Goal: Task Accomplishment & Management: Manage account settings

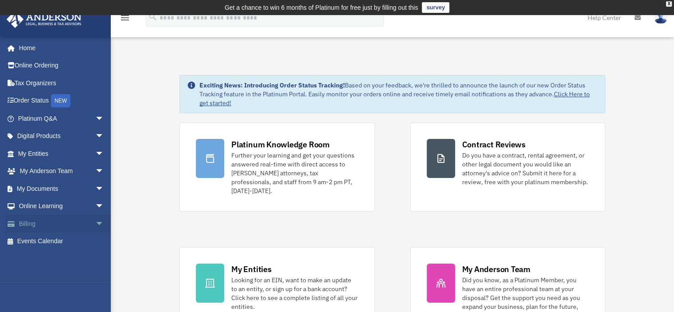
click at [44, 223] on link "Billing arrow_drop_down" at bounding box center [61, 224] width 111 height 18
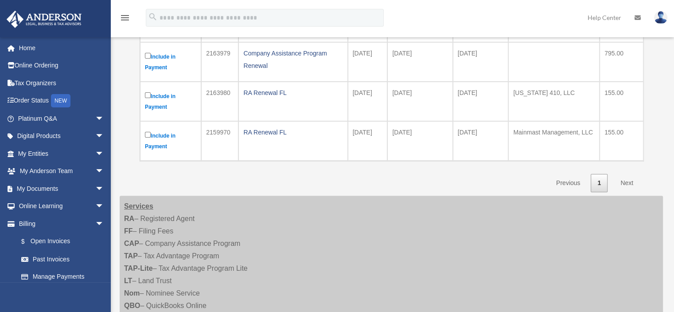
scroll to position [236, 0]
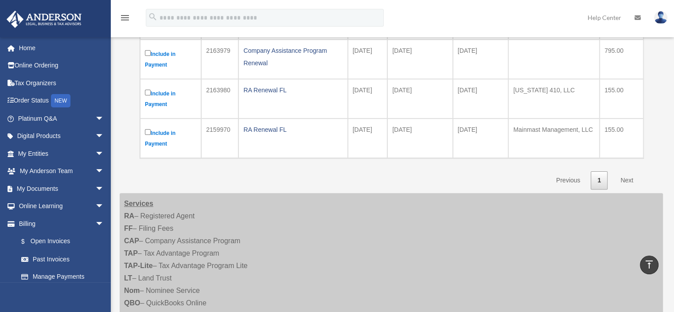
click at [628, 176] on link "Next" at bounding box center [627, 180] width 26 height 18
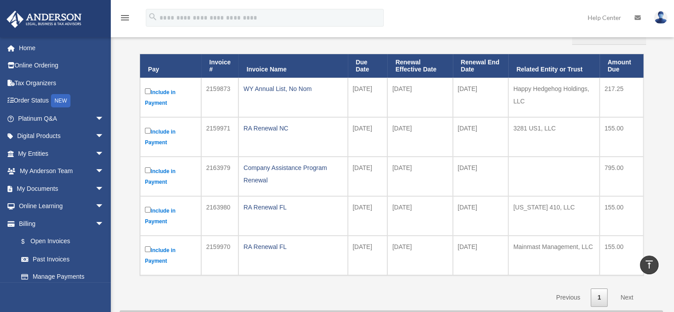
scroll to position [0, 0]
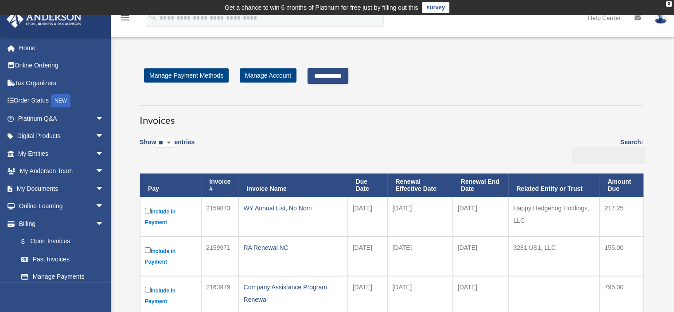
click at [332, 76] on input "**********" at bounding box center [328, 76] width 41 height 16
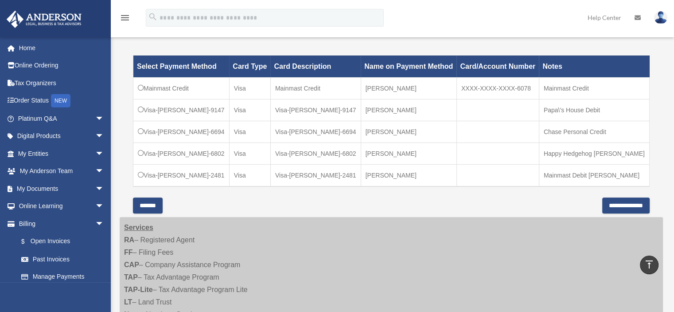
scroll to position [266, 0]
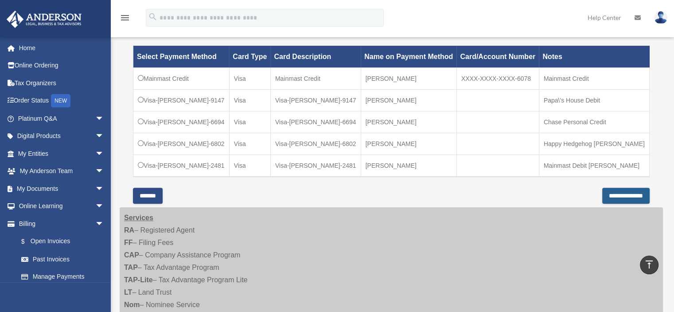
click at [602, 189] on input "**********" at bounding box center [625, 196] width 47 height 16
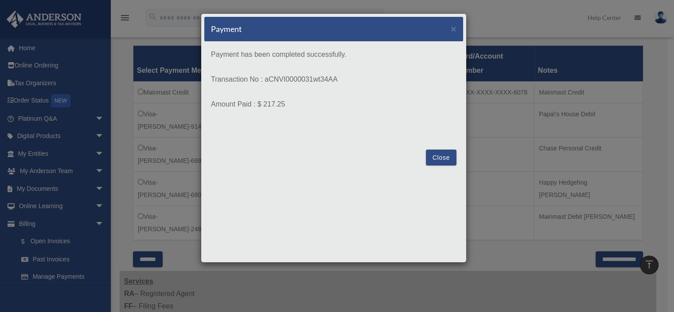
click at [437, 154] on button "Close" at bounding box center [441, 157] width 31 height 16
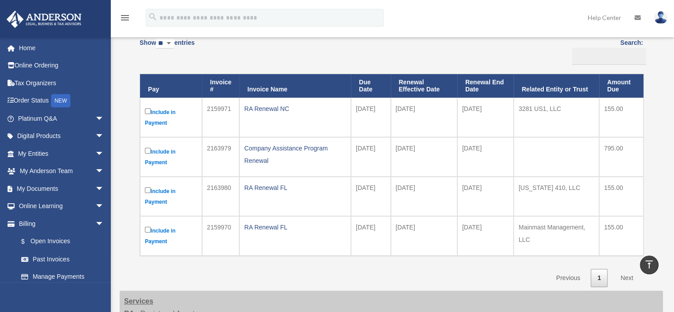
scroll to position [74, 0]
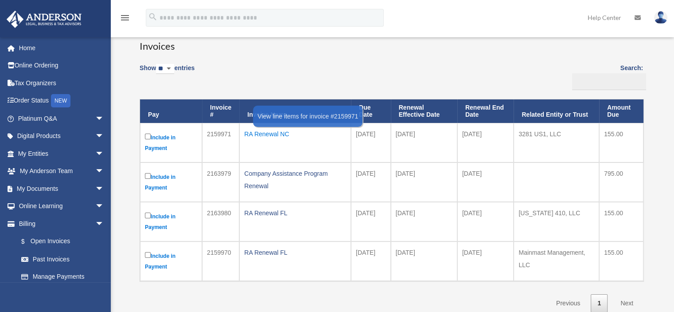
click at [254, 133] on div "RA Renewal NC" at bounding box center [295, 134] width 102 height 12
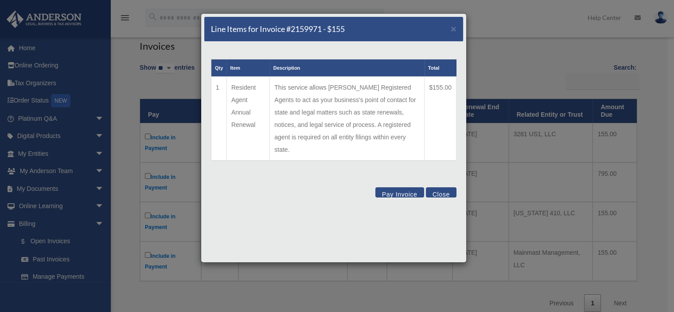
click at [440, 187] on button "Close" at bounding box center [441, 192] width 31 height 10
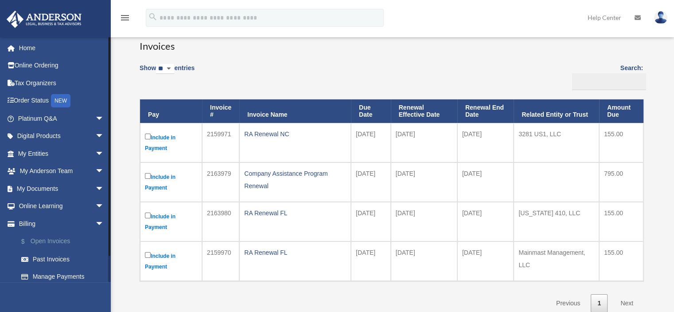
click at [49, 242] on link "$ Open Invoices" at bounding box center [64, 241] width 105 height 18
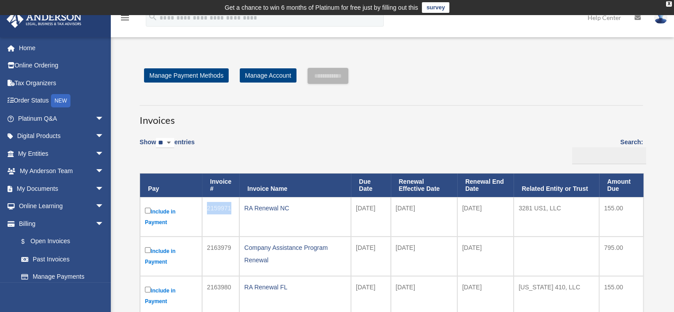
drag, startPoint x: 231, startPoint y: 208, endPoint x: 207, endPoint y: 207, distance: 24.4
click at [207, 207] on td "2159971" at bounding box center [220, 216] width 37 height 39
copy td "2159971"
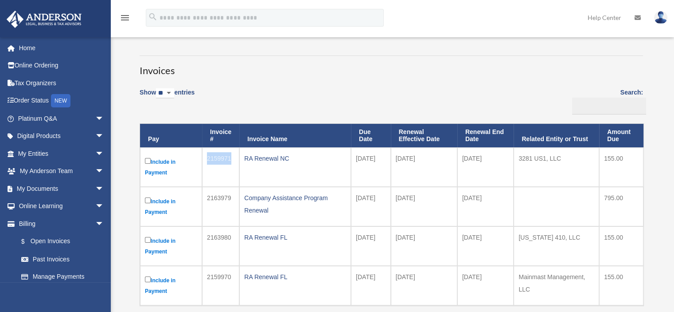
scroll to position [59, 0]
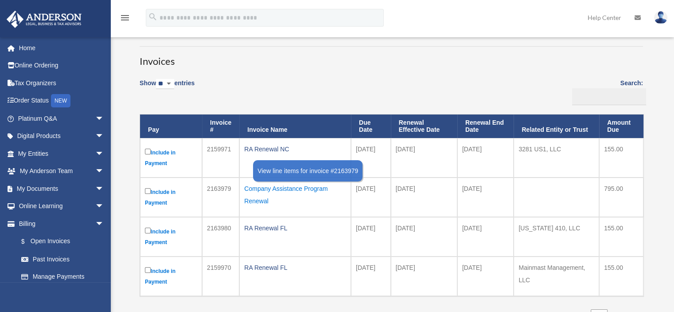
click at [254, 191] on div "Company Assistance Program Renewal" at bounding box center [295, 194] width 102 height 25
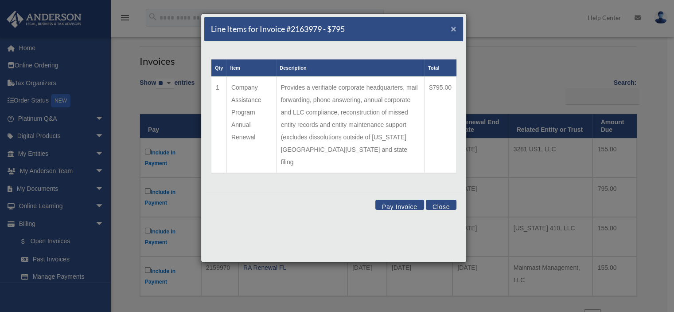
click at [451, 28] on span "×" at bounding box center [454, 28] width 6 height 10
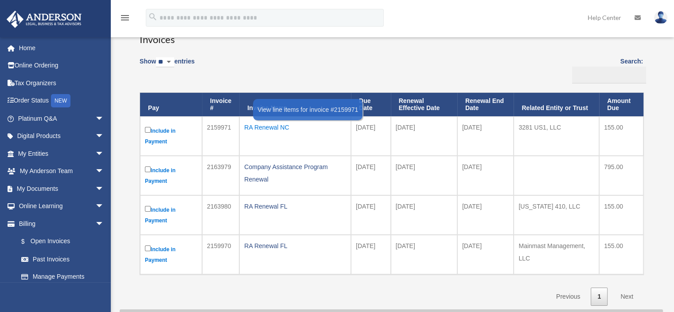
scroll to position [89, 0]
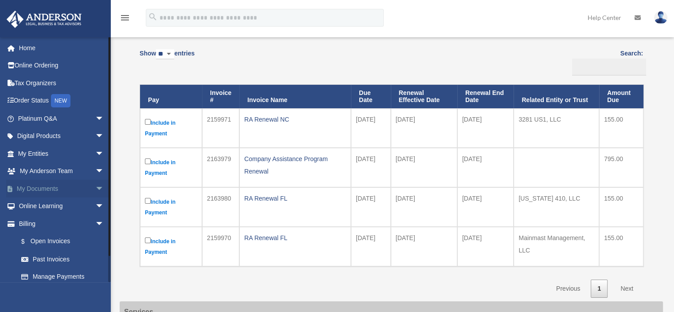
click at [95, 188] on span "arrow_drop_down" at bounding box center [104, 189] width 18 height 18
click at [42, 204] on link "Box" at bounding box center [64, 206] width 105 height 18
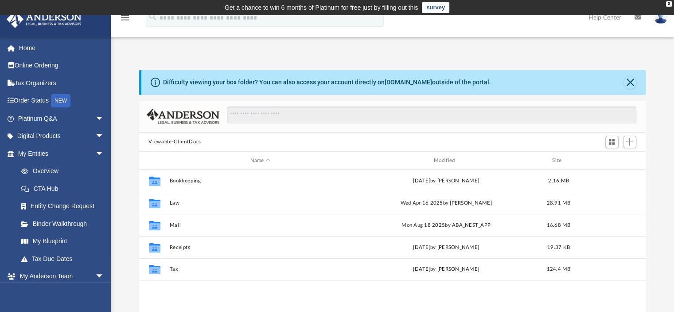
scroll to position [195, 500]
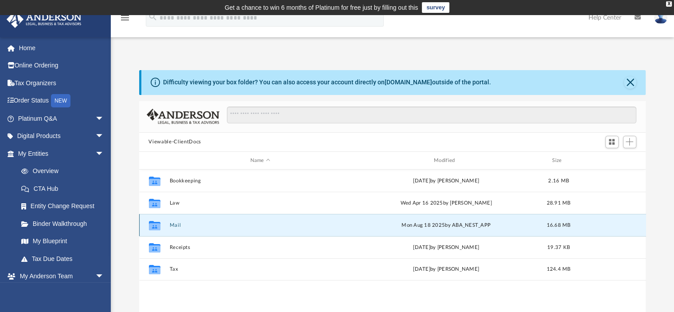
click at [173, 224] on button "Mail" at bounding box center [260, 225] width 182 height 6
click at [178, 222] on button "Mail" at bounding box center [260, 225] width 182 height 6
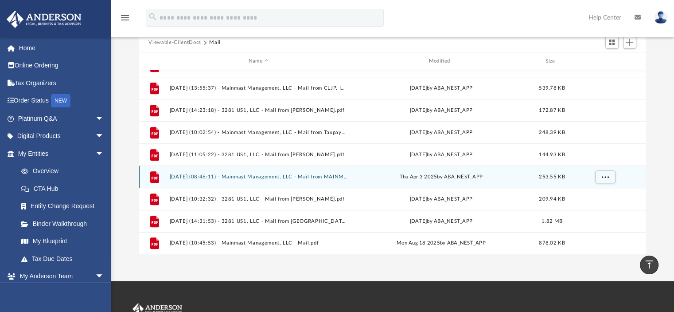
scroll to position [89, 0]
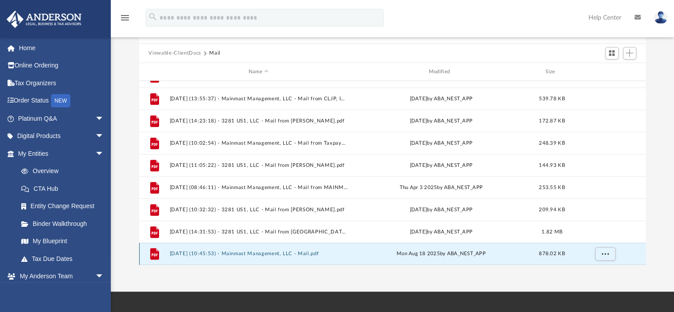
click at [285, 253] on button "2025.08.18 (10:45:53) - Mainmast Management, LLC - Mail.pdf" at bounding box center [258, 254] width 179 height 6
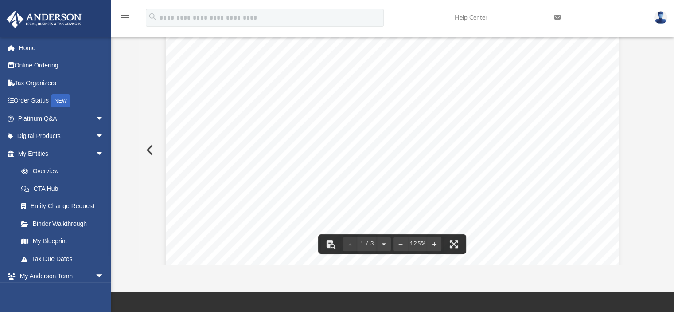
scroll to position [0, 0]
click at [150, 149] on button "Preview" at bounding box center [149, 149] width 20 height 25
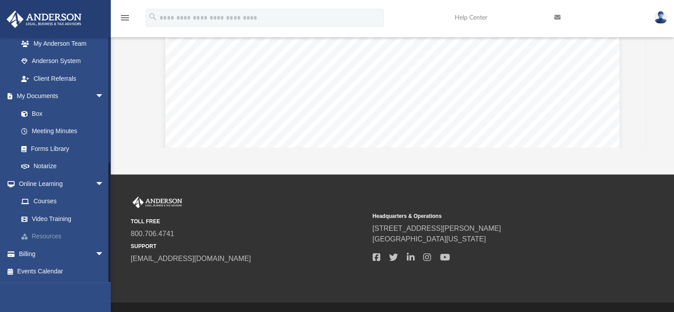
scroll to position [207, 0]
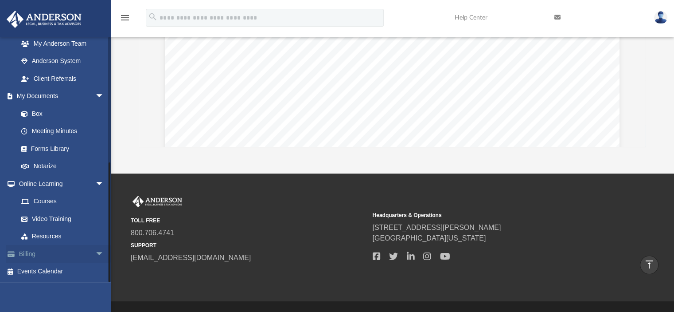
click at [27, 254] on link "Billing arrow_drop_down" at bounding box center [61, 254] width 111 height 18
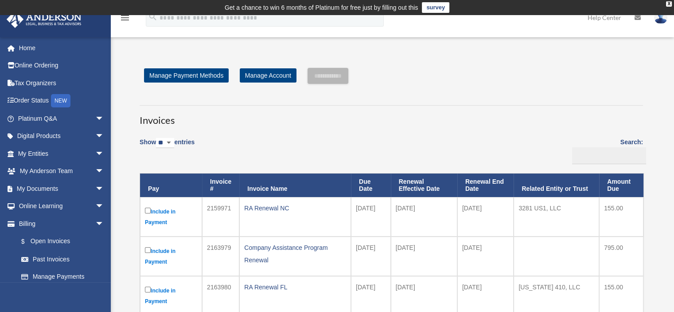
click at [215, 207] on td "2159971" at bounding box center [220, 216] width 37 height 39
click at [261, 74] on link "Manage Account" at bounding box center [268, 75] width 57 height 14
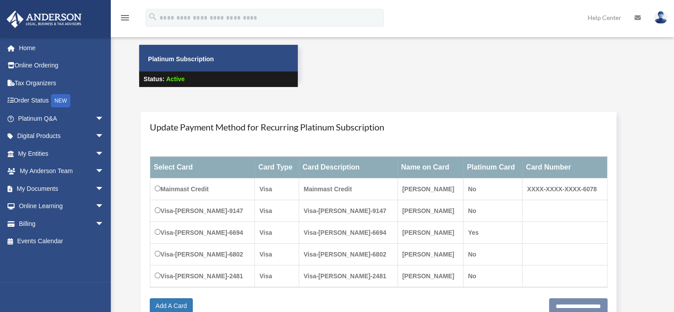
scroll to position [59, 0]
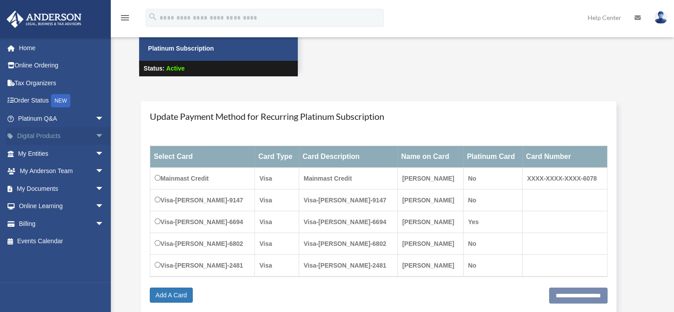
click at [95, 134] on span "arrow_drop_down" at bounding box center [104, 136] width 18 height 18
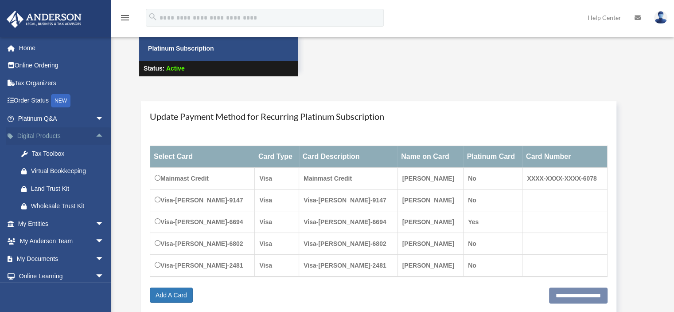
scroll to position [29, 0]
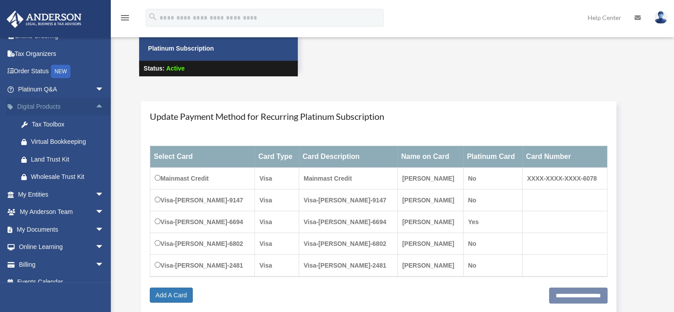
click at [95, 107] on span "arrow_drop_up" at bounding box center [104, 107] width 18 height 18
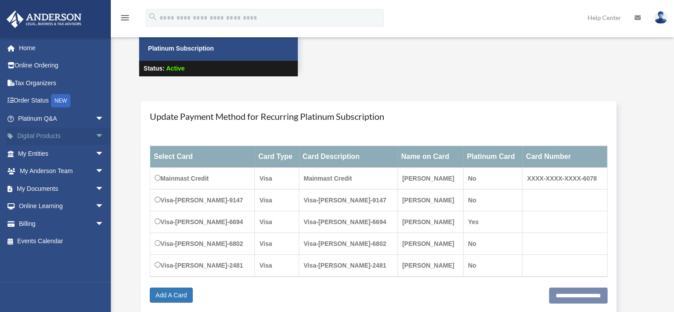
scroll to position [0, 0]
click at [95, 188] on span "arrow_drop_down" at bounding box center [104, 189] width 18 height 18
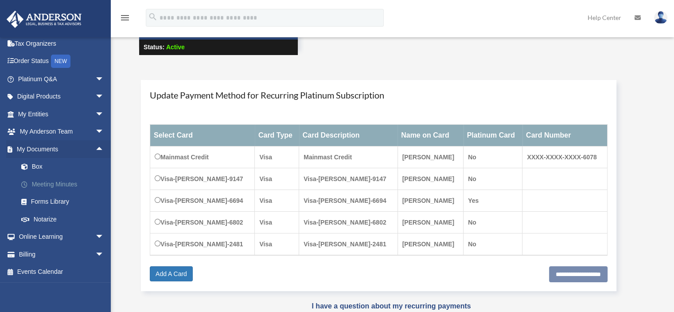
scroll to position [89, 0]
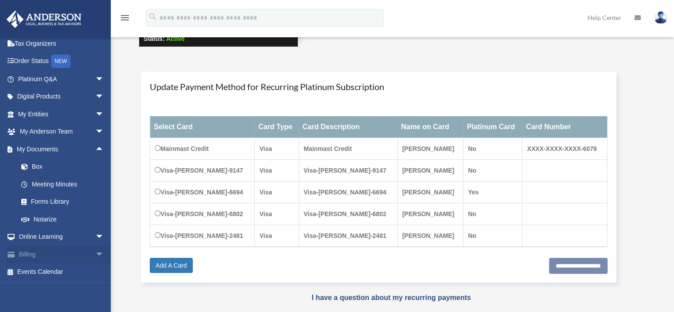
click at [95, 250] on span "arrow_drop_down" at bounding box center [104, 254] width 18 height 18
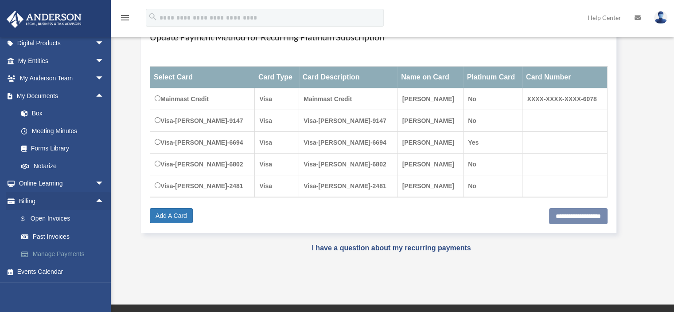
scroll to position [148, 0]
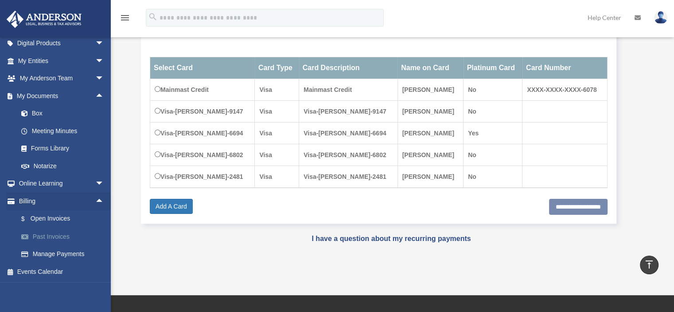
click at [61, 234] on link "Past Invoices" at bounding box center [64, 236] width 105 height 18
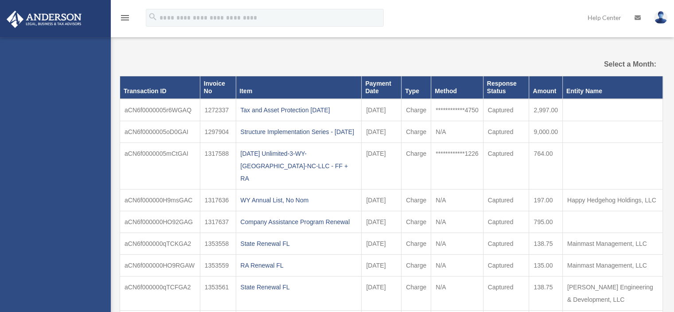
select select
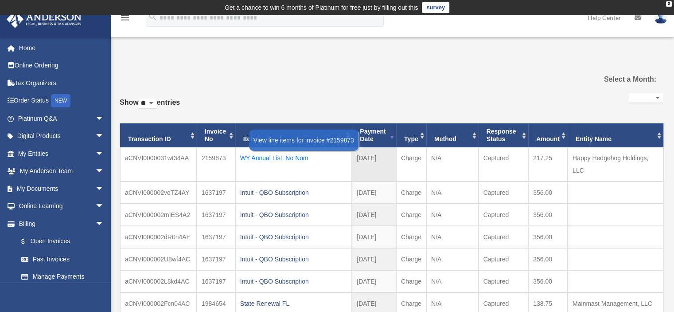
click at [275, 157] on div "WY Annual List, No Nom" at bounding box center [293, 158] width 107 height 12
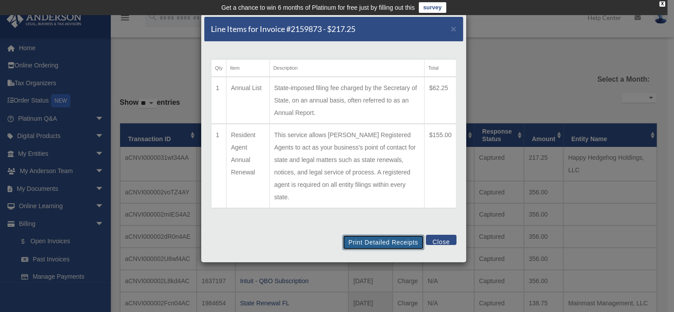
click at [362, 235] on button "Print Detailed Receipts" at bounding box center [383, 242] width 81 height 15
click at [455, 26] on span "×" at bounding box center [454, 28] width 6 height 10
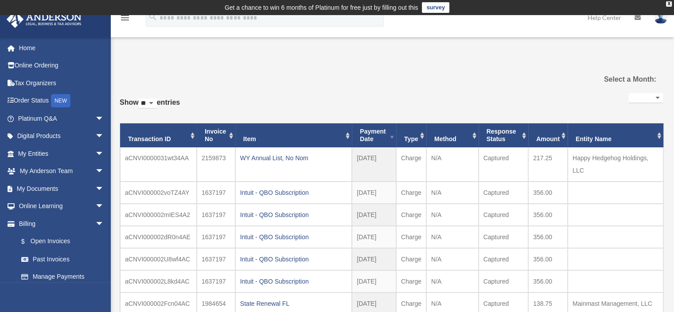
click at [669, 0] on td "Get a chance to win 6 months of Platinum for free just by filling out this surv…" at bounding box center [337, 7] width 674 height 15
click at [669, 2] on div "X" at bounding box center [669, 3] width 6 height 5
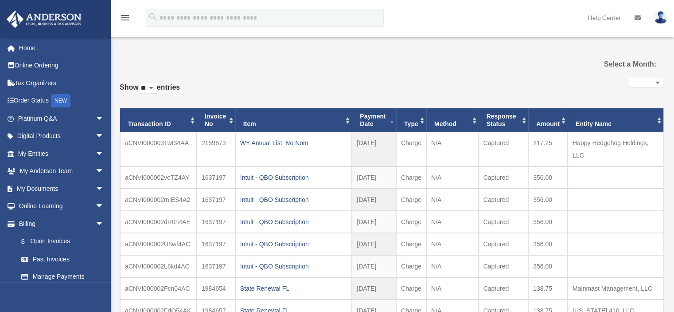
click at [660, 18] on img at bounding box center [660, 17] width 13 height 13
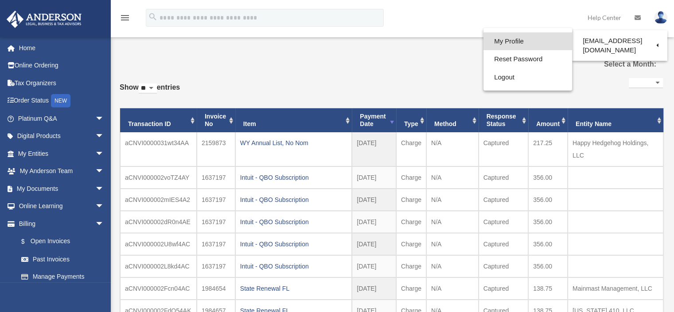
click at [504, 39] on link "My Profile" at bounding box center [528, 41] width 89 height 18
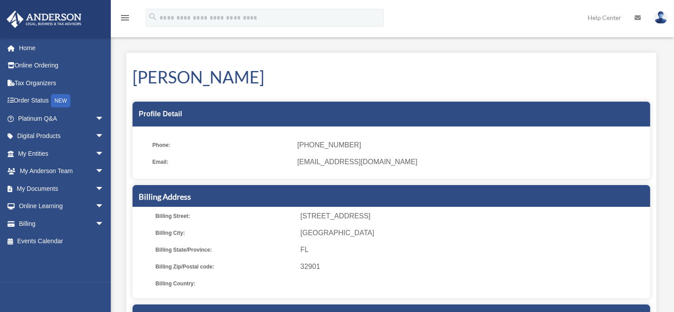
click at [662, 19] on img at bounding box center [660, 17] width 13 height 13
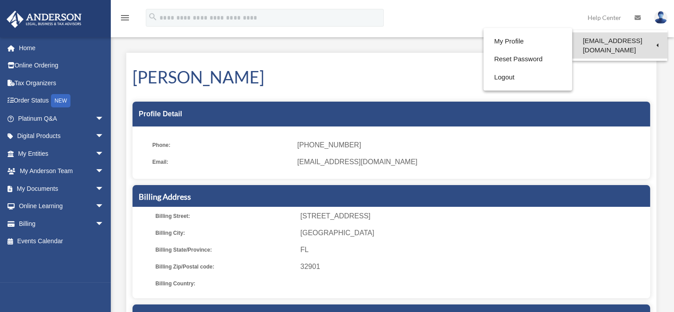
click at [652, 40] on link "[EMAIL_ADDRESS][DOMAIN_NAME]" at bounding box center [619, 45] width 95 height 26
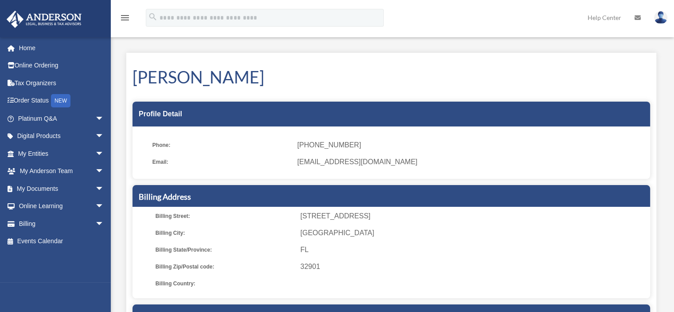
click at [660, 19] on img at bounding box center [660, 17] width 13 height 13
click at [657, 16] on img at bounding box center [660, 17] width 13 height 13
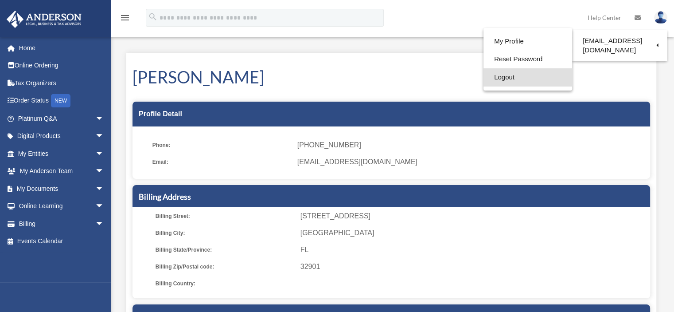
click at [497, 77] on link "Logout" at bounding box center [528, 77] width 89 height 18
